Goal: Transaction & Acquisition: Purchase product/service

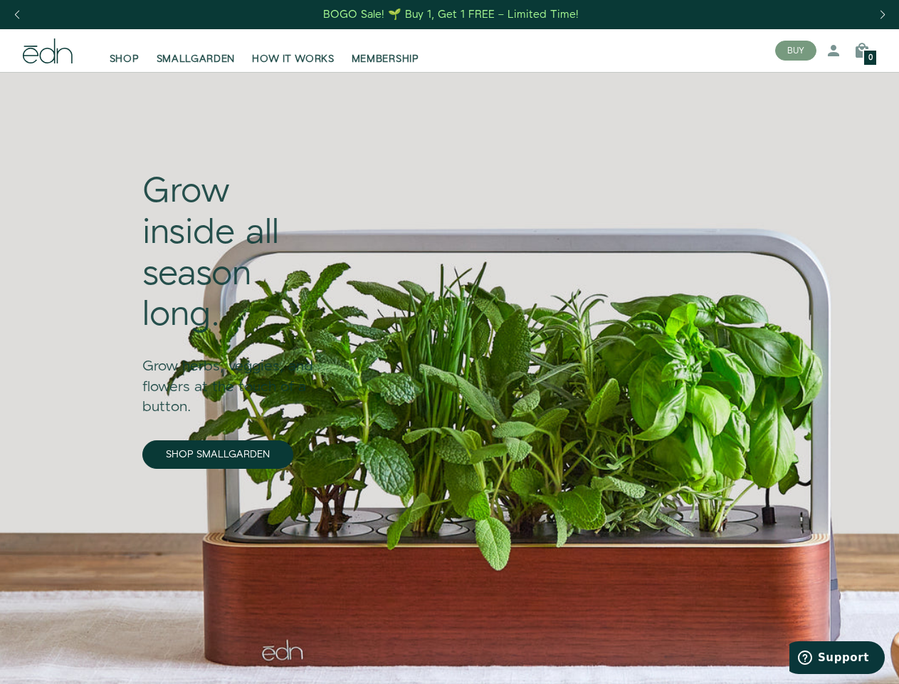
click at [882, 15] on div "Next slide" at bounding box center [882, 14] width 19 height 31
click at [16, 15] on div "Previous slide" at bounding box center [16, 14] width 19 height 31
click at [796, 51] on button "BUY" at bounding box center [796, 51] width 41 height 20
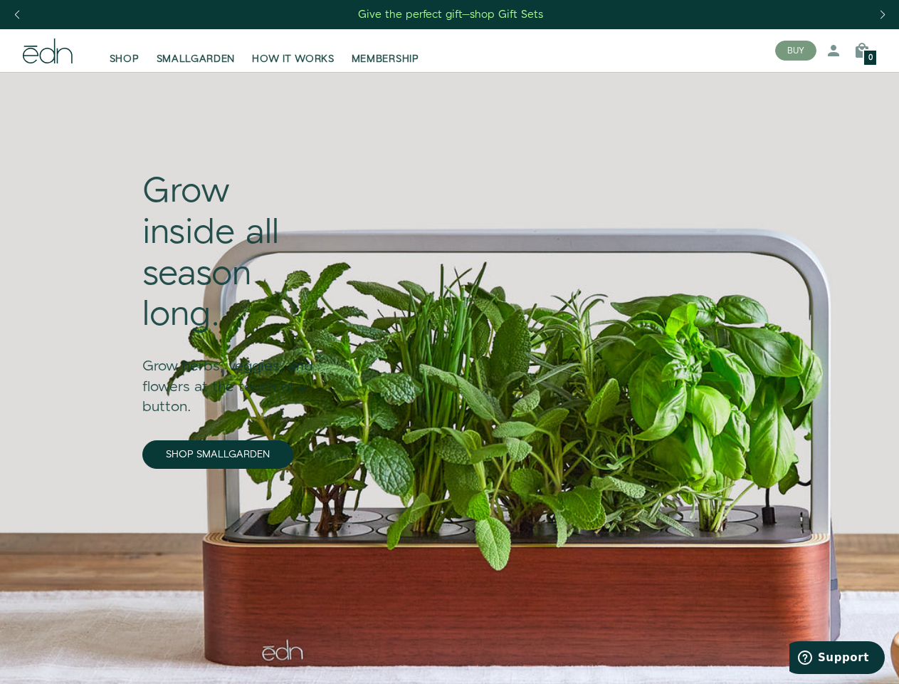
click at [834, 51] on icon at bounding box center [833, 50] width 17 height 17
click at [862, 51] on icon at bounding box center [862, 50] width 17 height 17
click at [862, 51] on div at bounding box center [449, 342] width 899 height 684
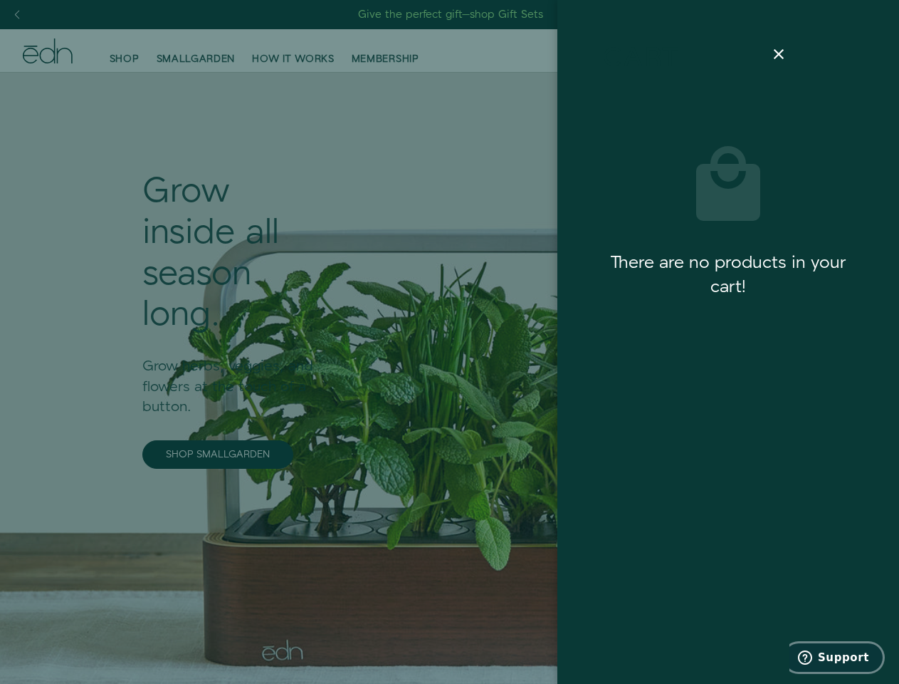
click at [838, 657] on span "Support" at bounding box center [843, 657] width 51 height 13
